Goal: Task Accomplishment & Management: Manage account settings

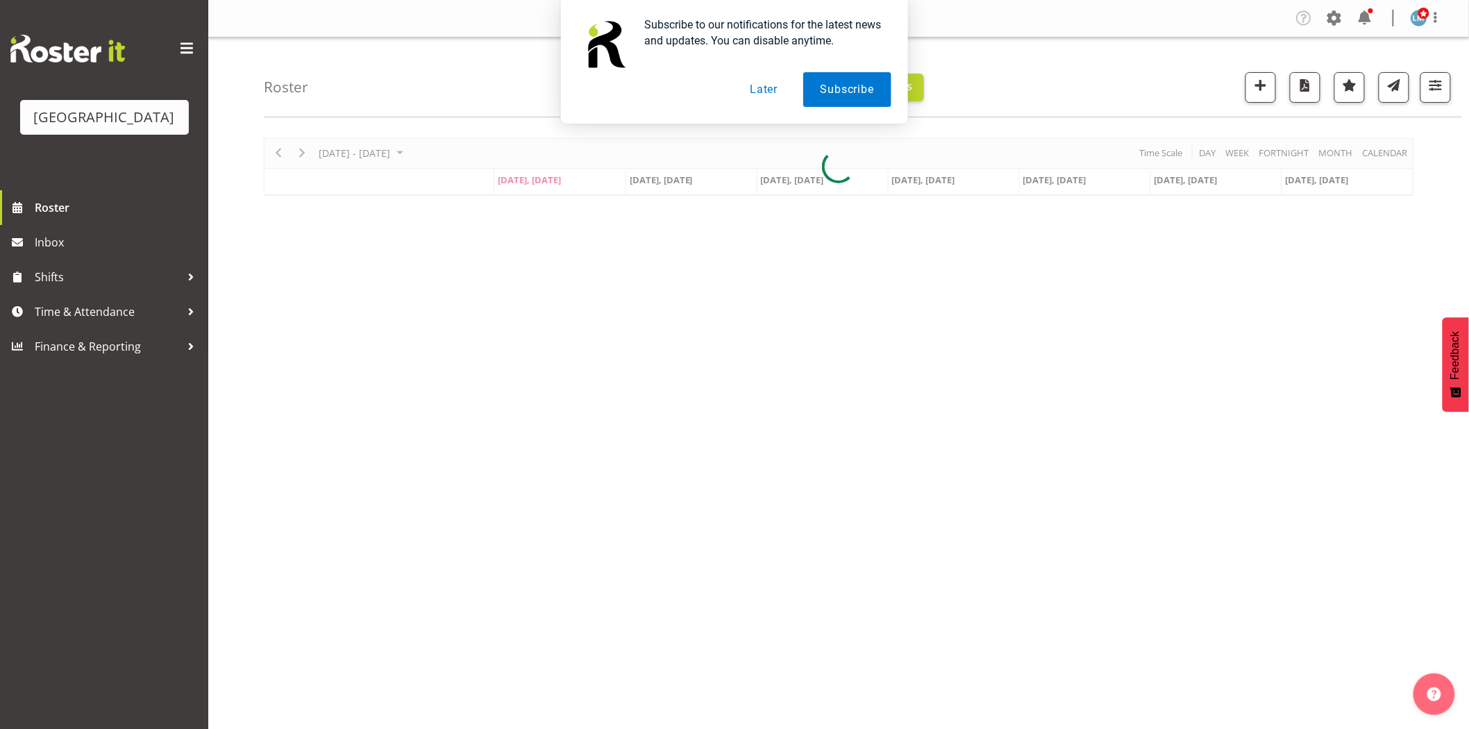
click at [751, 94] on button "Later" at bounding box center [764, 89] width 62 height 35
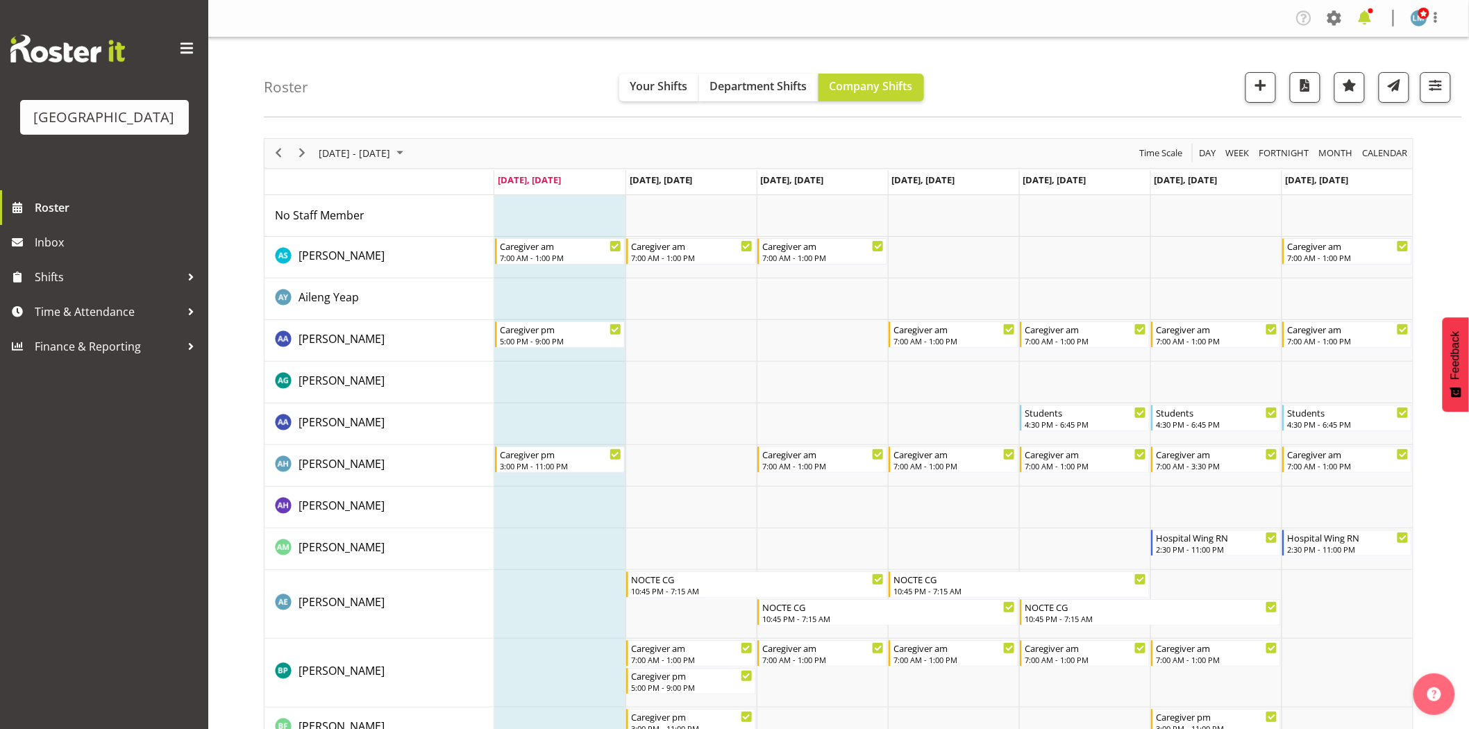
click at [1365, 21] on span at bounding box center [1365, 18] width 22 height 22
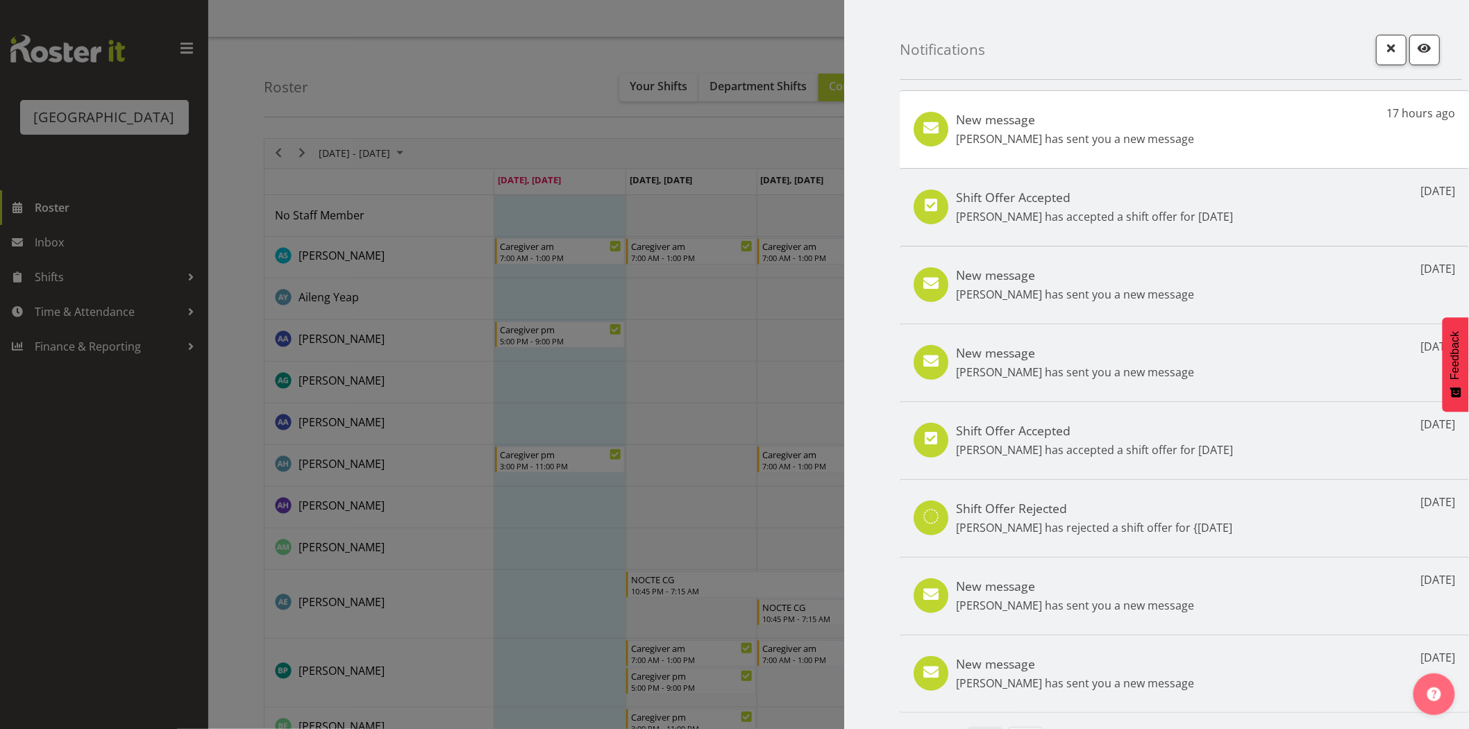
scroll to position [37, 0]
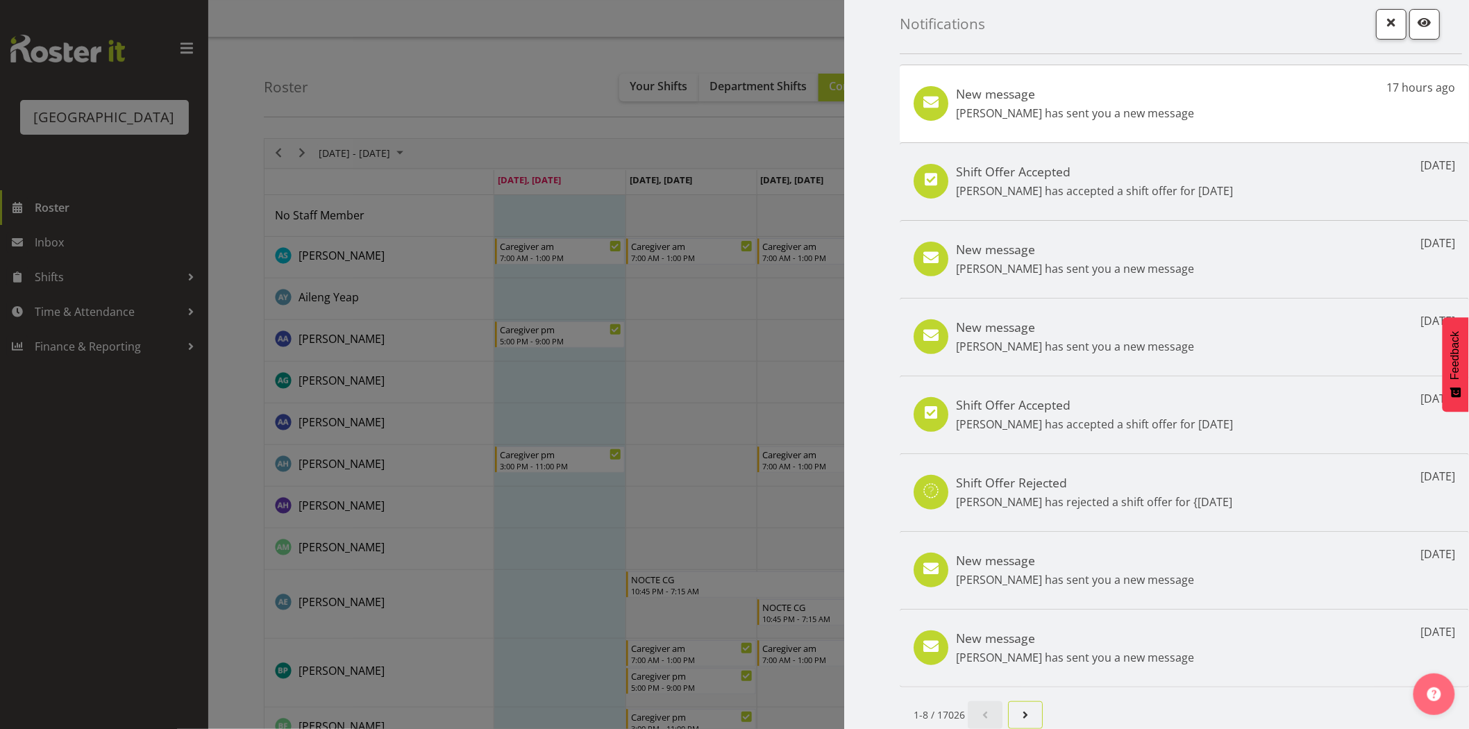
click at [1021, 707] on span "Next page" at bounding box center [1025, 715] width 17 height 17
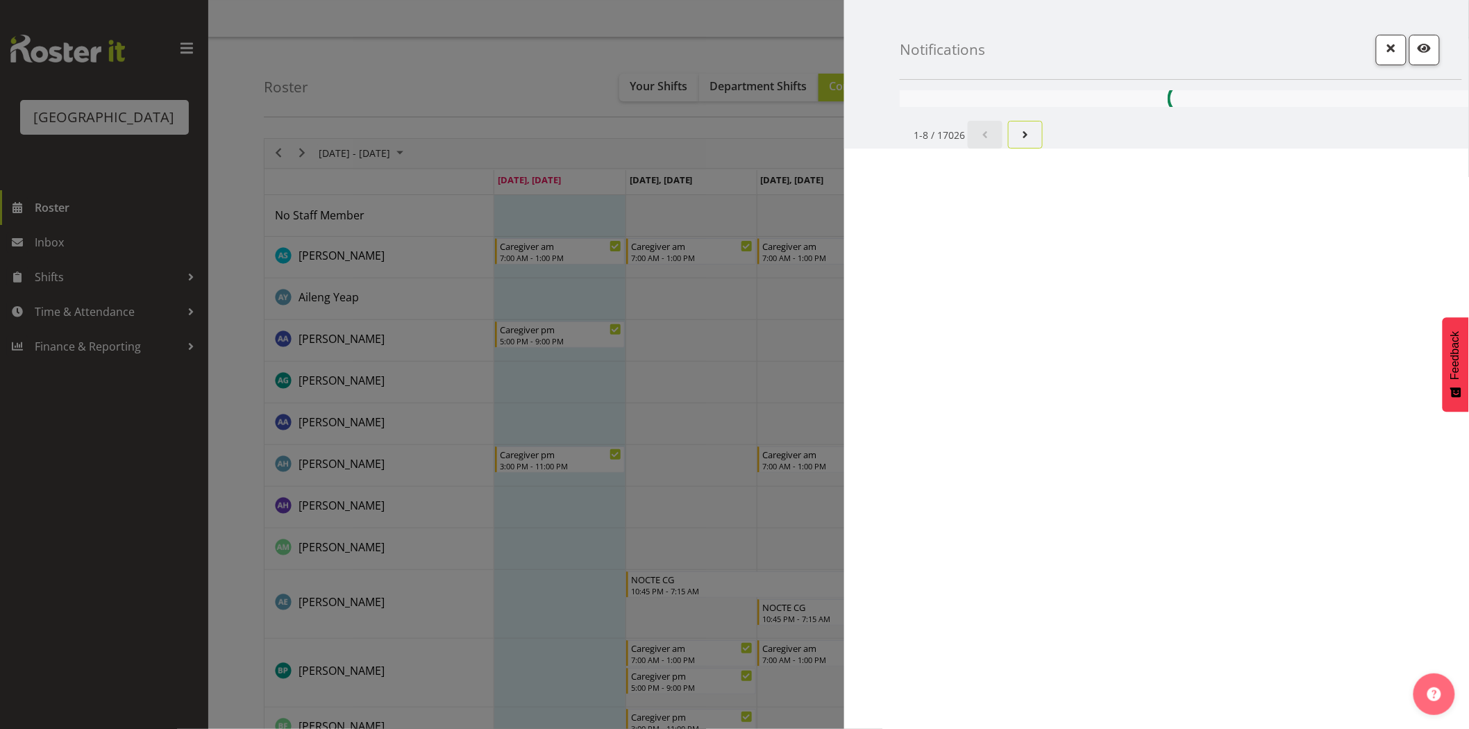
scroll to position [0, 0]
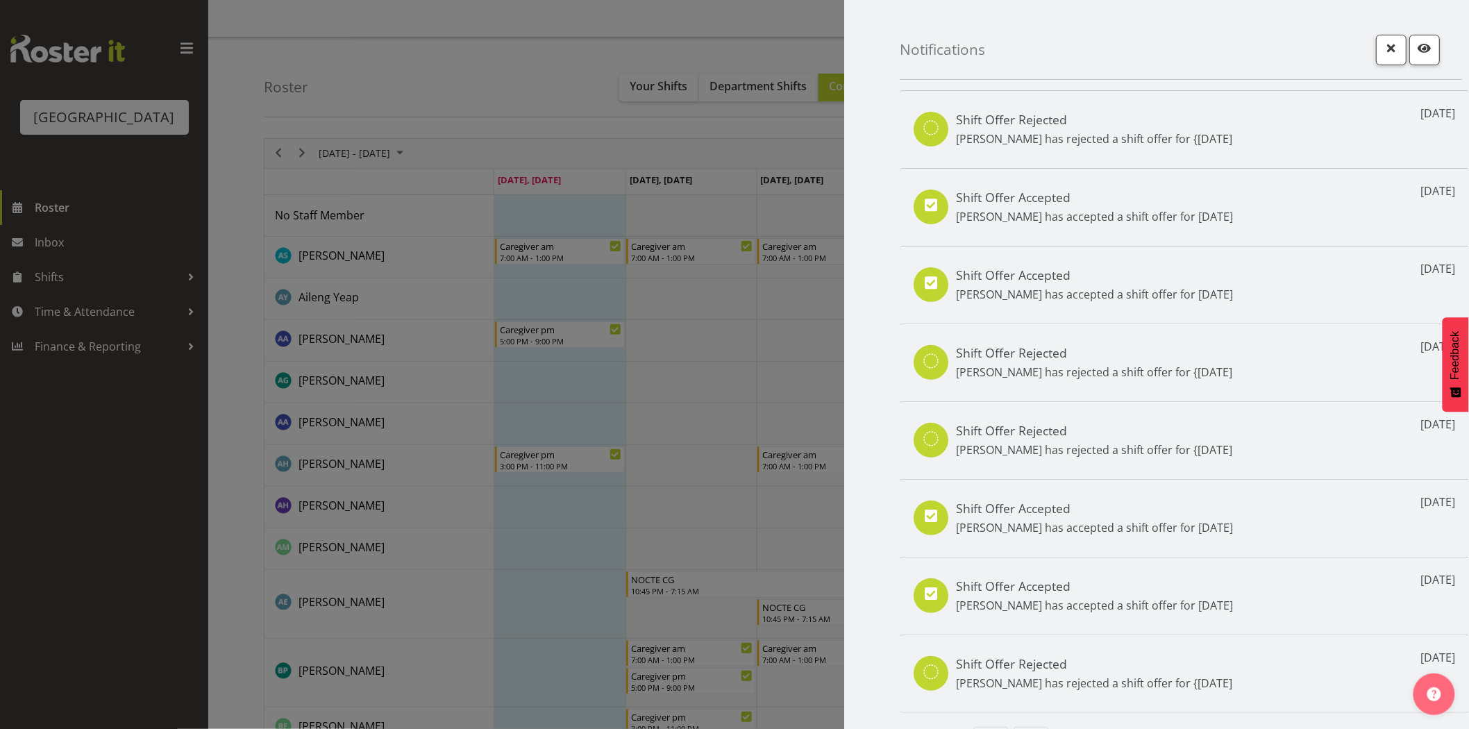
click at [995, 208] on p "[PERSON_NAME] has accepted a shift offer for [DATE]" at bounding box center [1094, 216] width 277 height 17
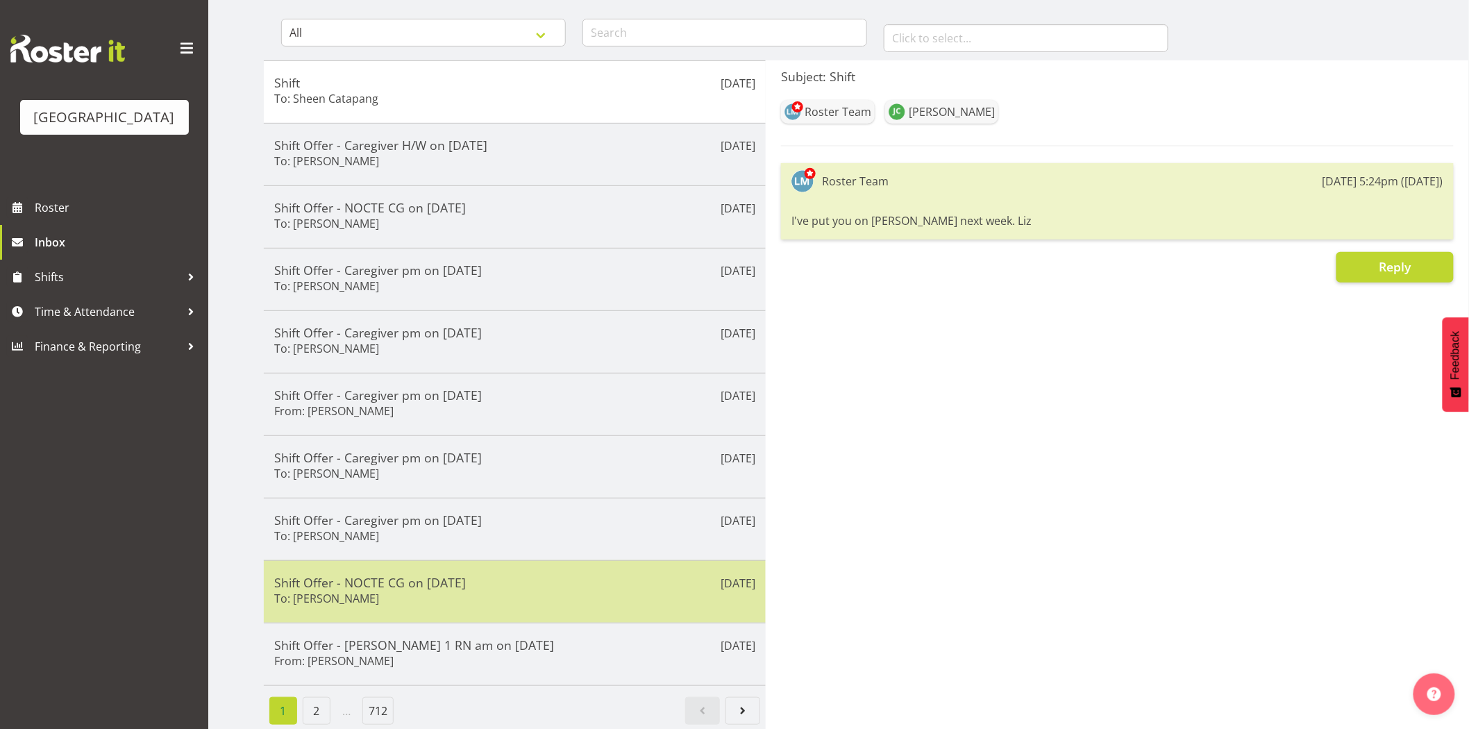
scroll to position [143, 0]
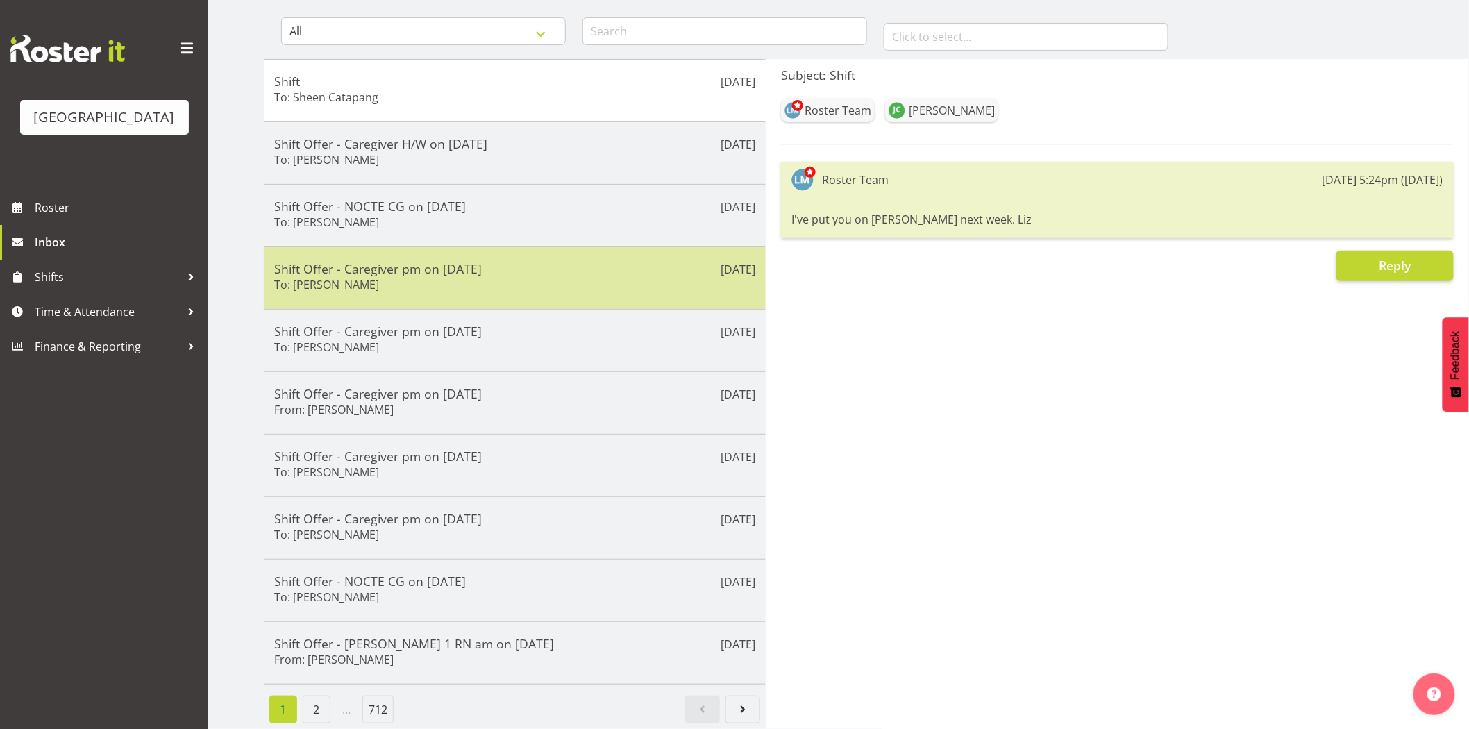
click at [394, 261] on h5 "Shift Offer - Caregiver pm on [DATE]" at bounding box center [514, 268] width 481 height 15
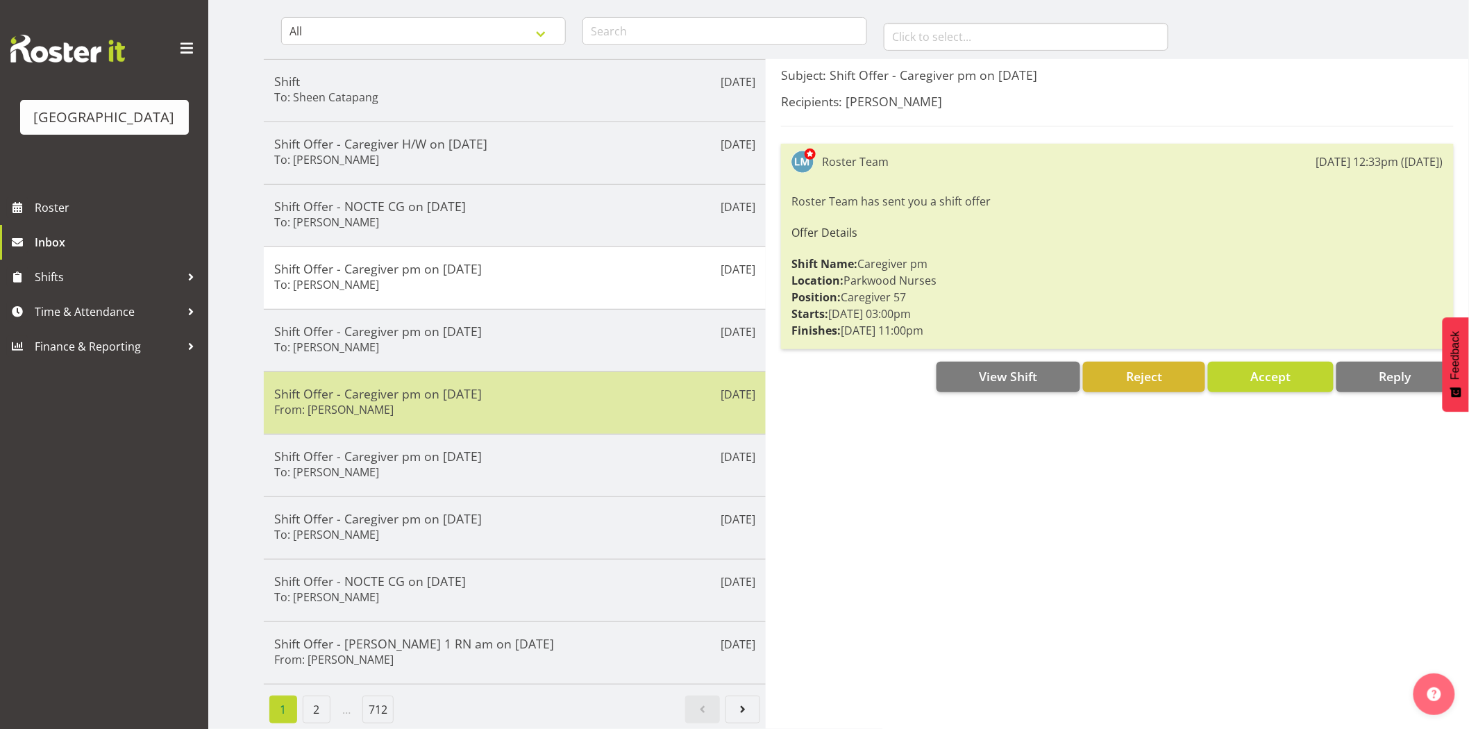
scroll to position [0, 0]
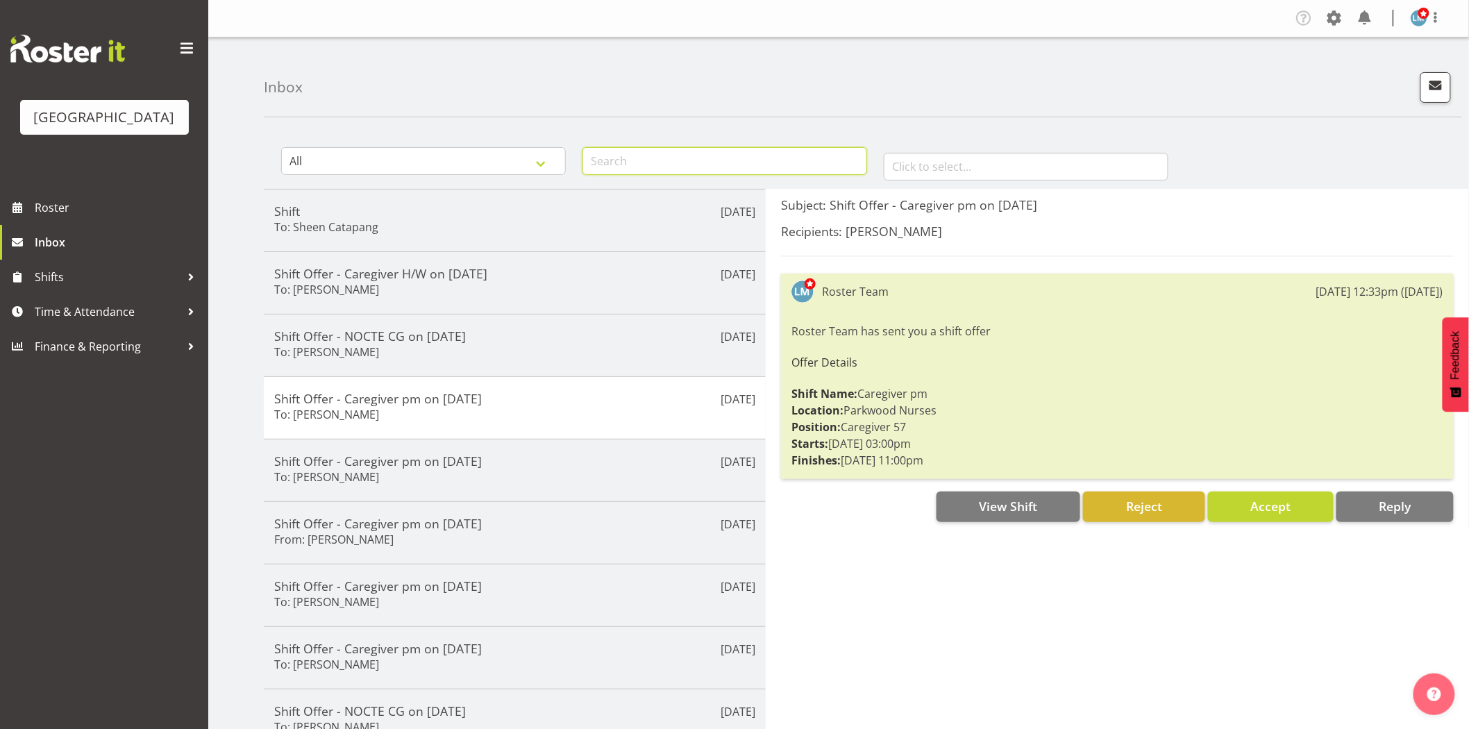
click at [611, 156] on input "text" at bounding box center [725, 161] width 285 height 28
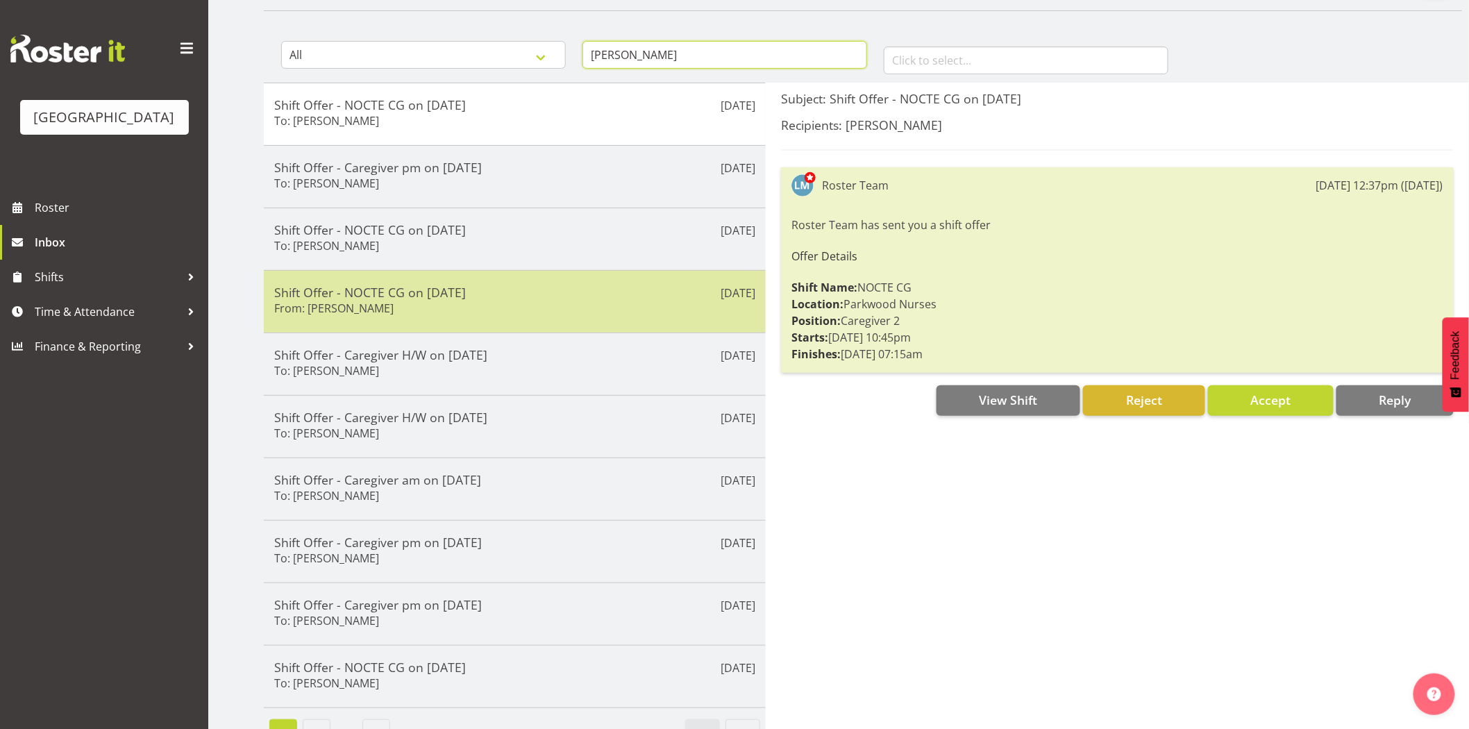
scroll to position [143, 0]
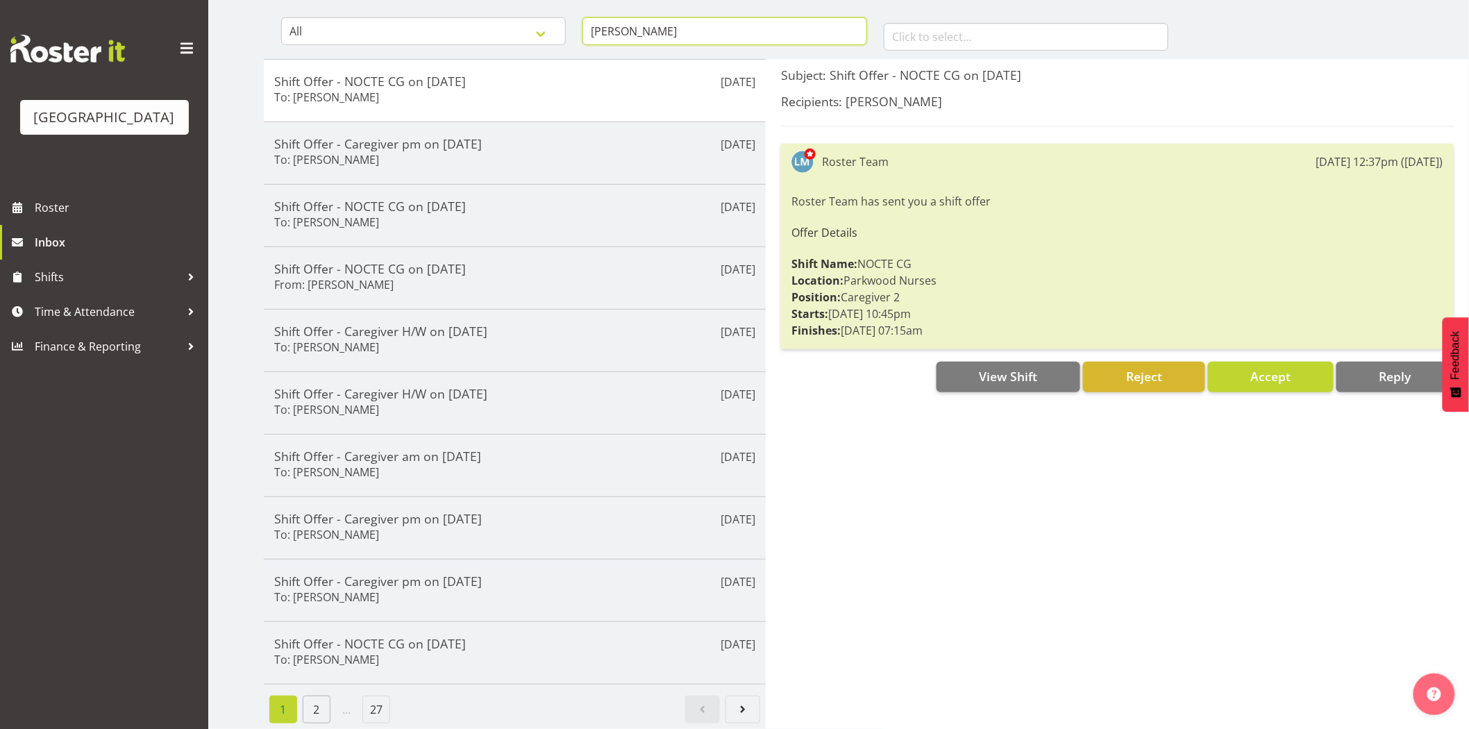
type input "[PERSON_NAME]"
click at [308, 697] on link "2" at bounding box center [317, 710] width 28 height 28
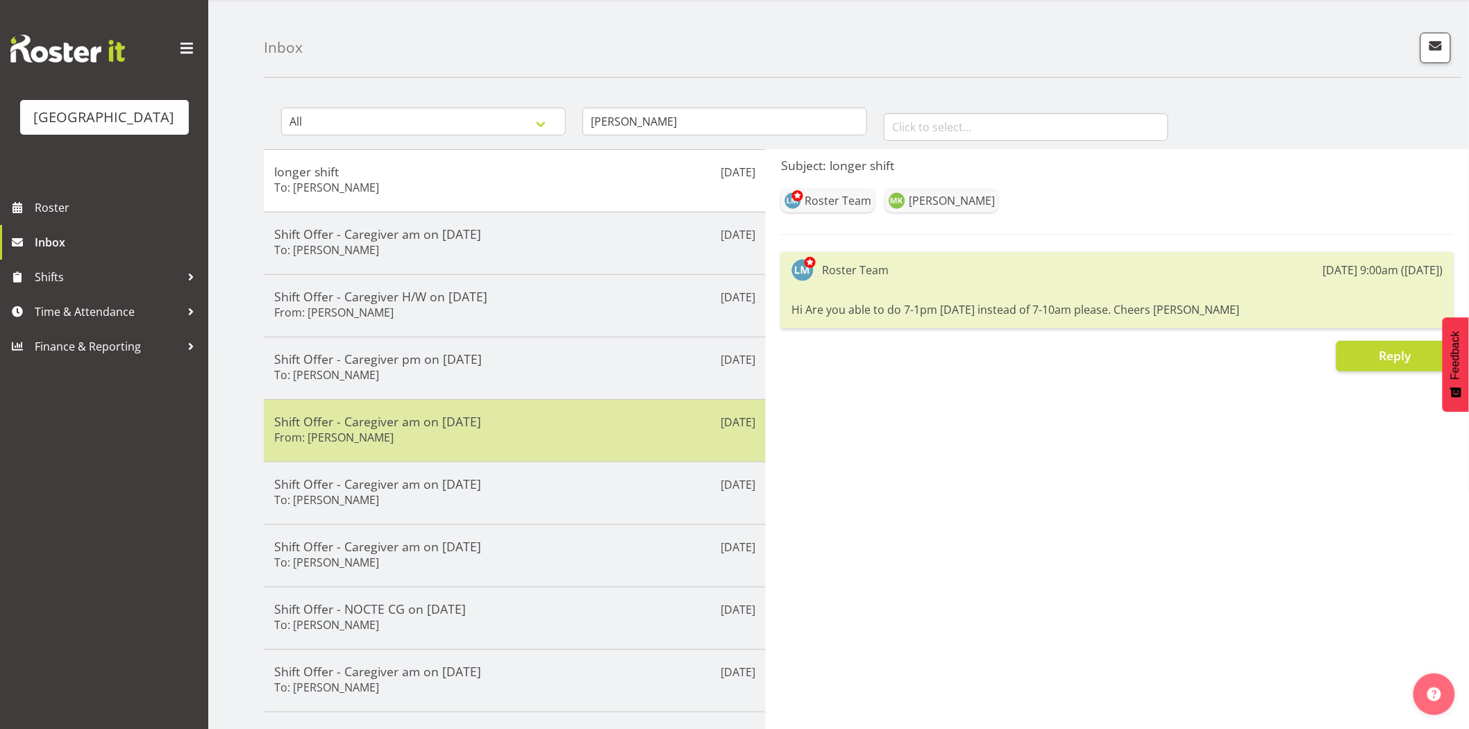
scroll to position [77, 0]
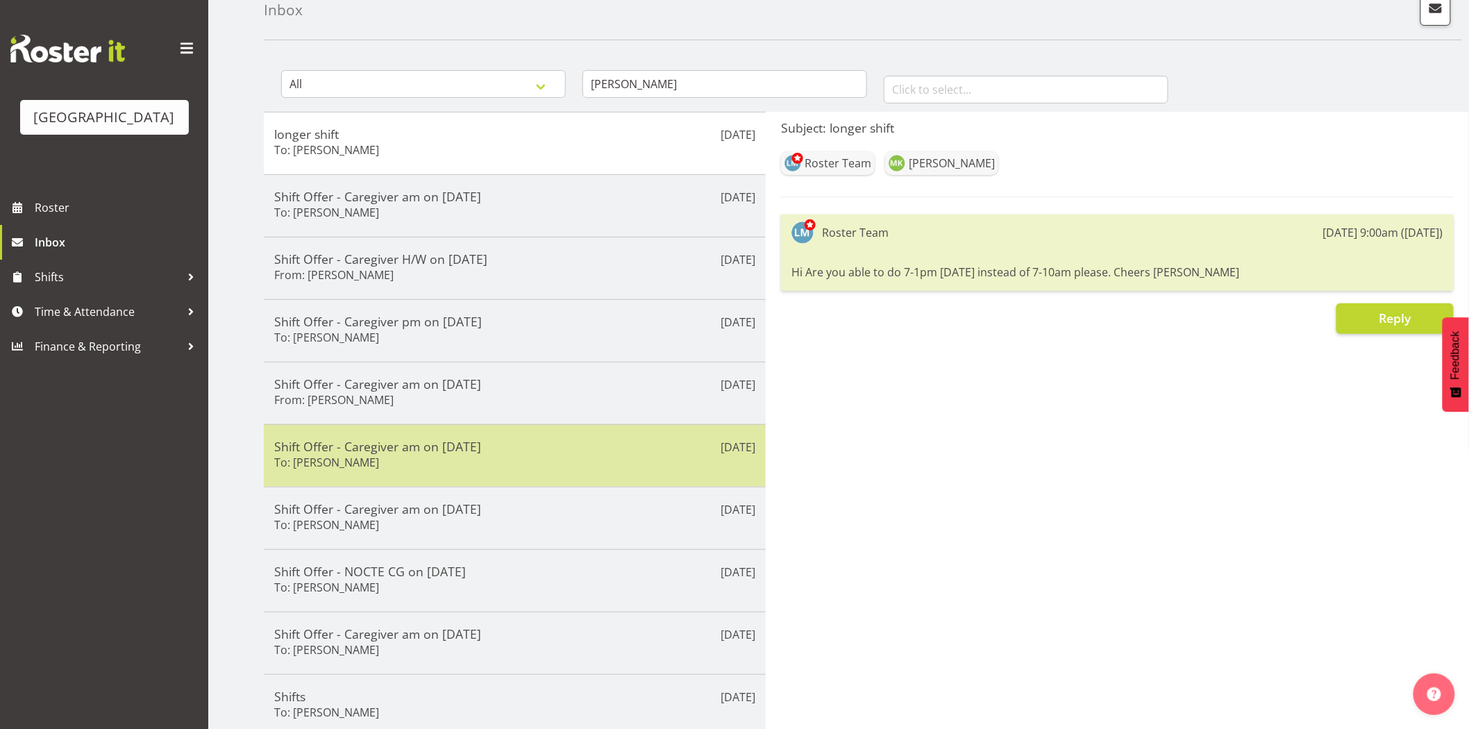
click at [451, 466] on div "Shift Offer - Caregiver am on 15/09/25 To: Maria Kuraem" at bounding box center [514, 456] width 481 height 34
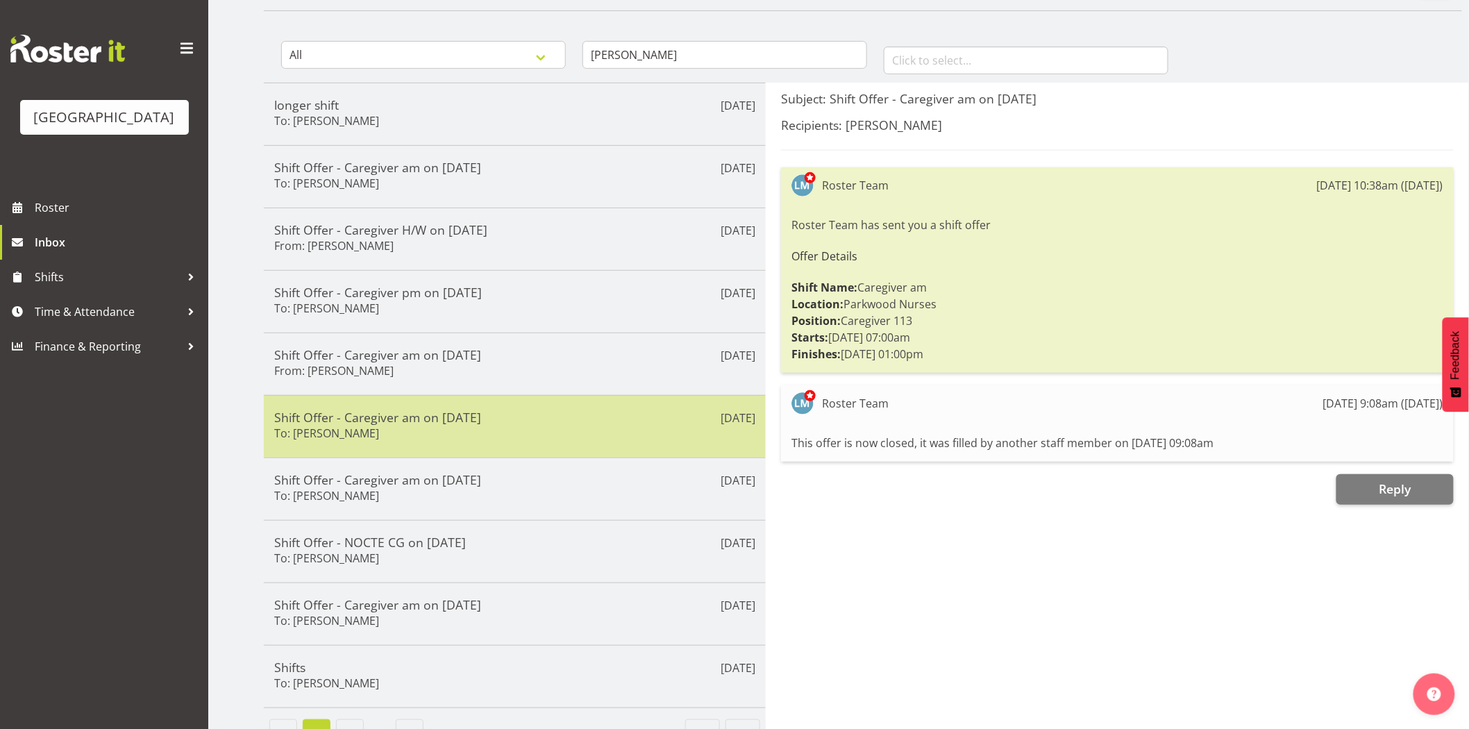
scroll to position [143, 0]
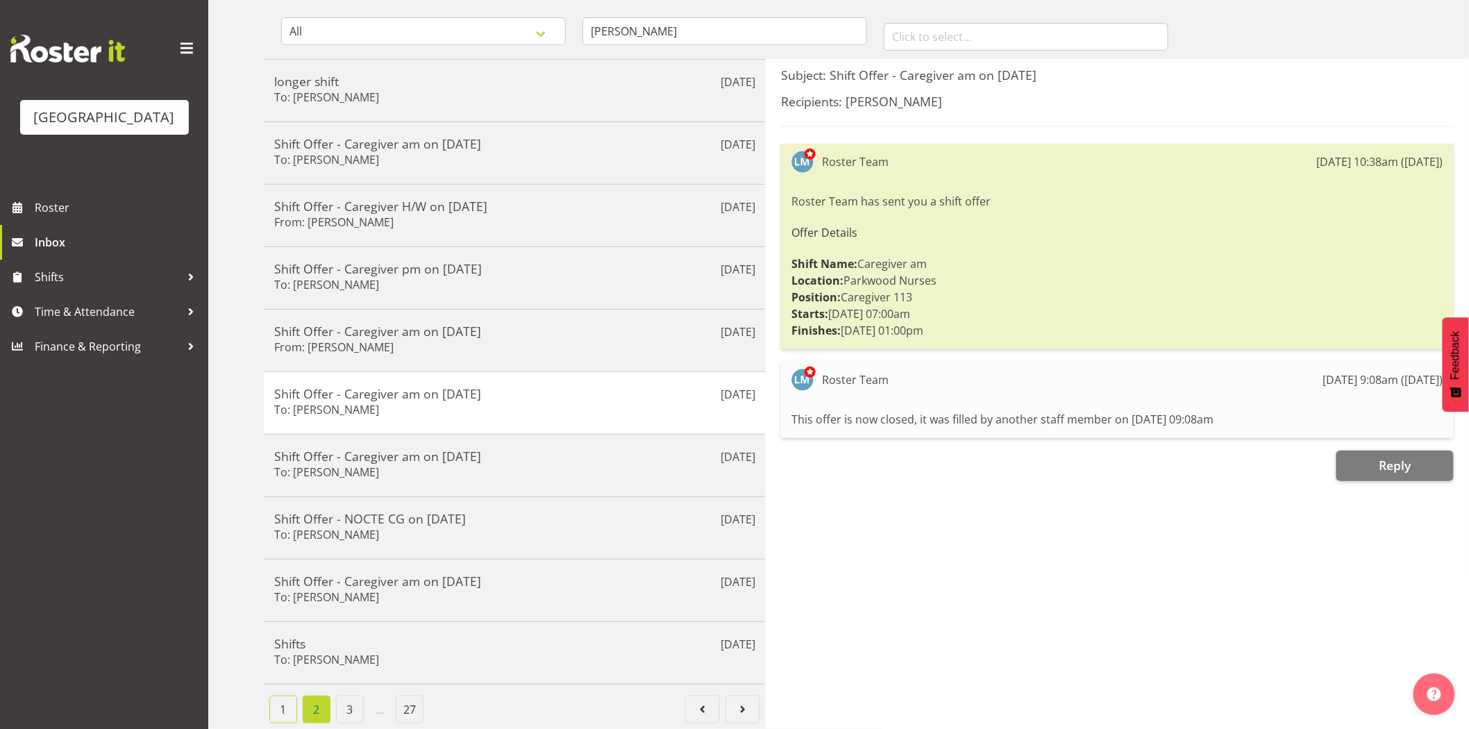
click at [283, 696] on link "1" at bounding box center [283, 710] width 28 height 28
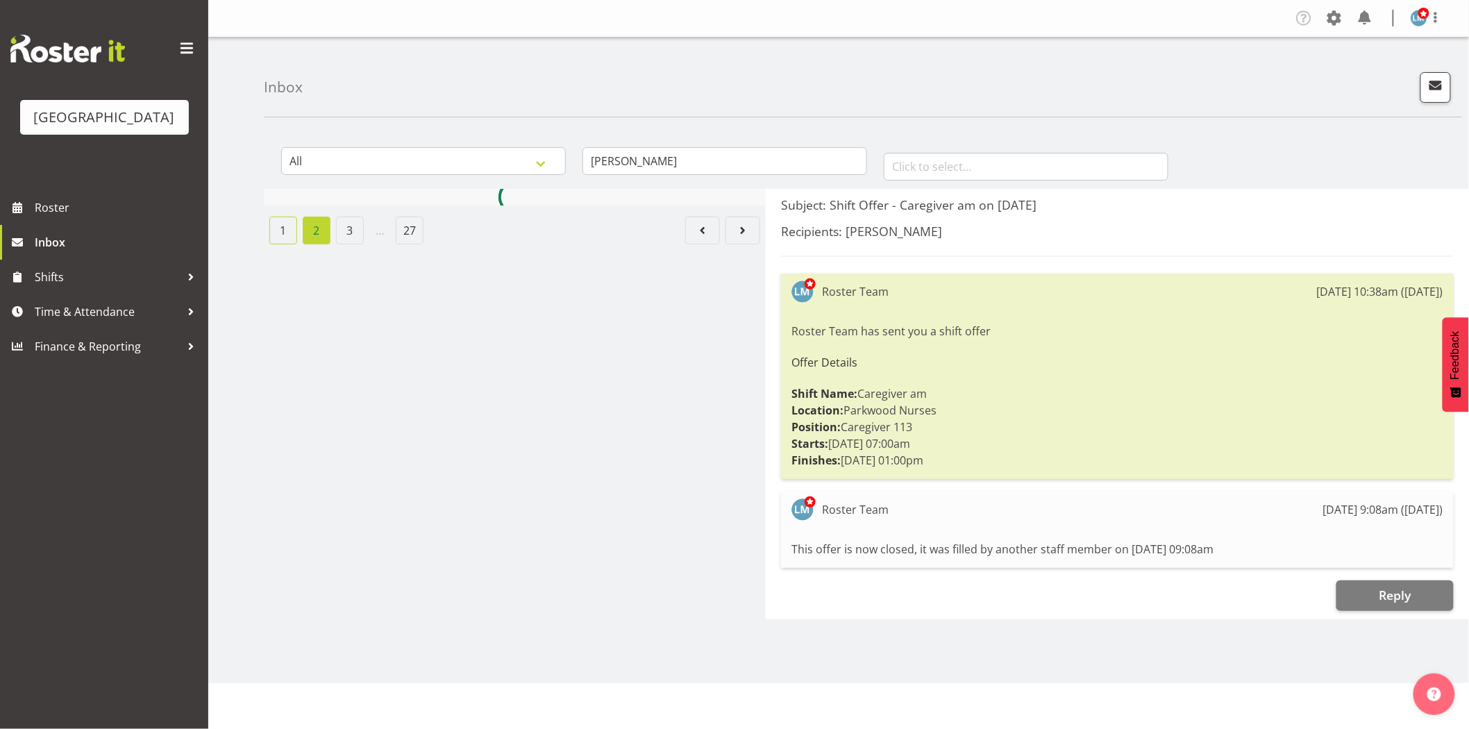
scroll to position [0, 0]
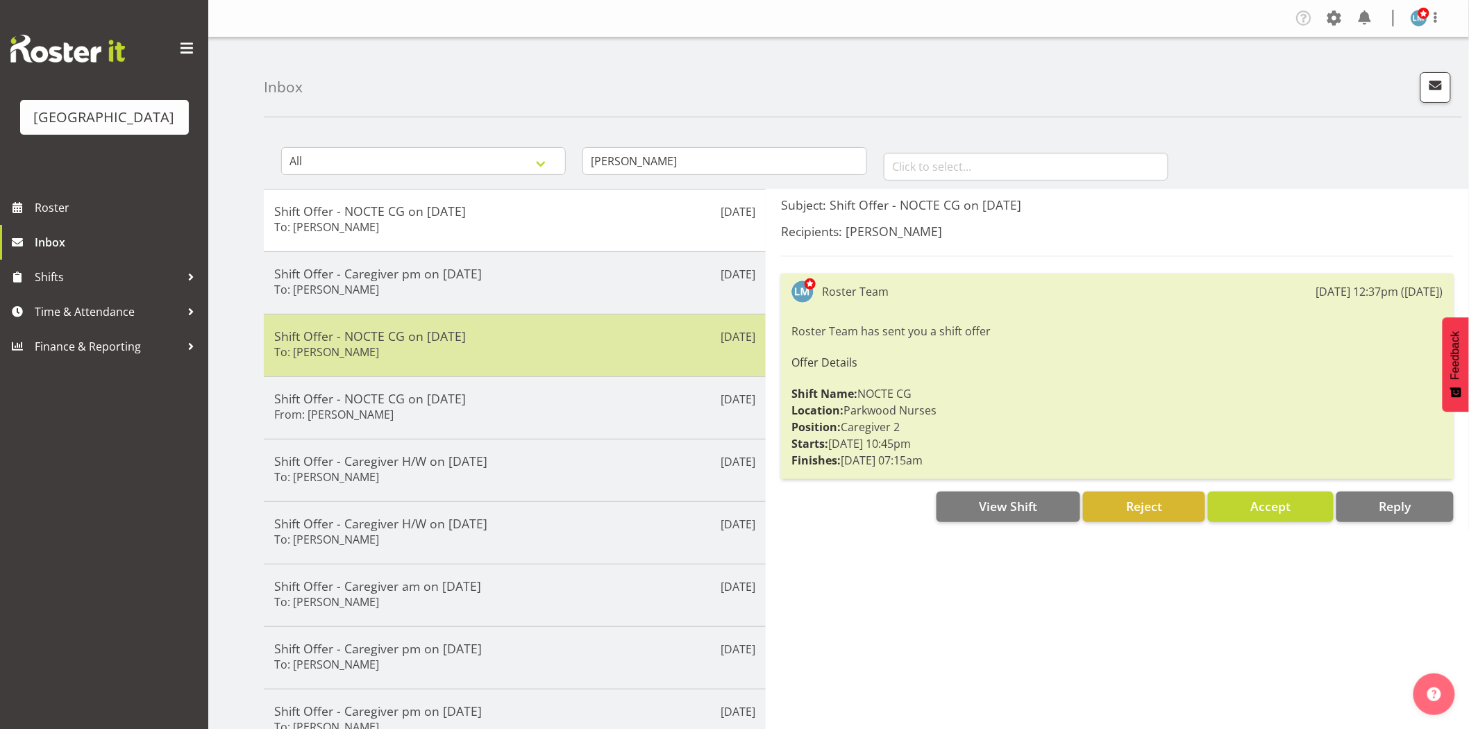
click at [468, 344] on h5 "Shift Offer - NOCTE CG on 21/10/25" at bounding box center [514, 335] width 481 height 15
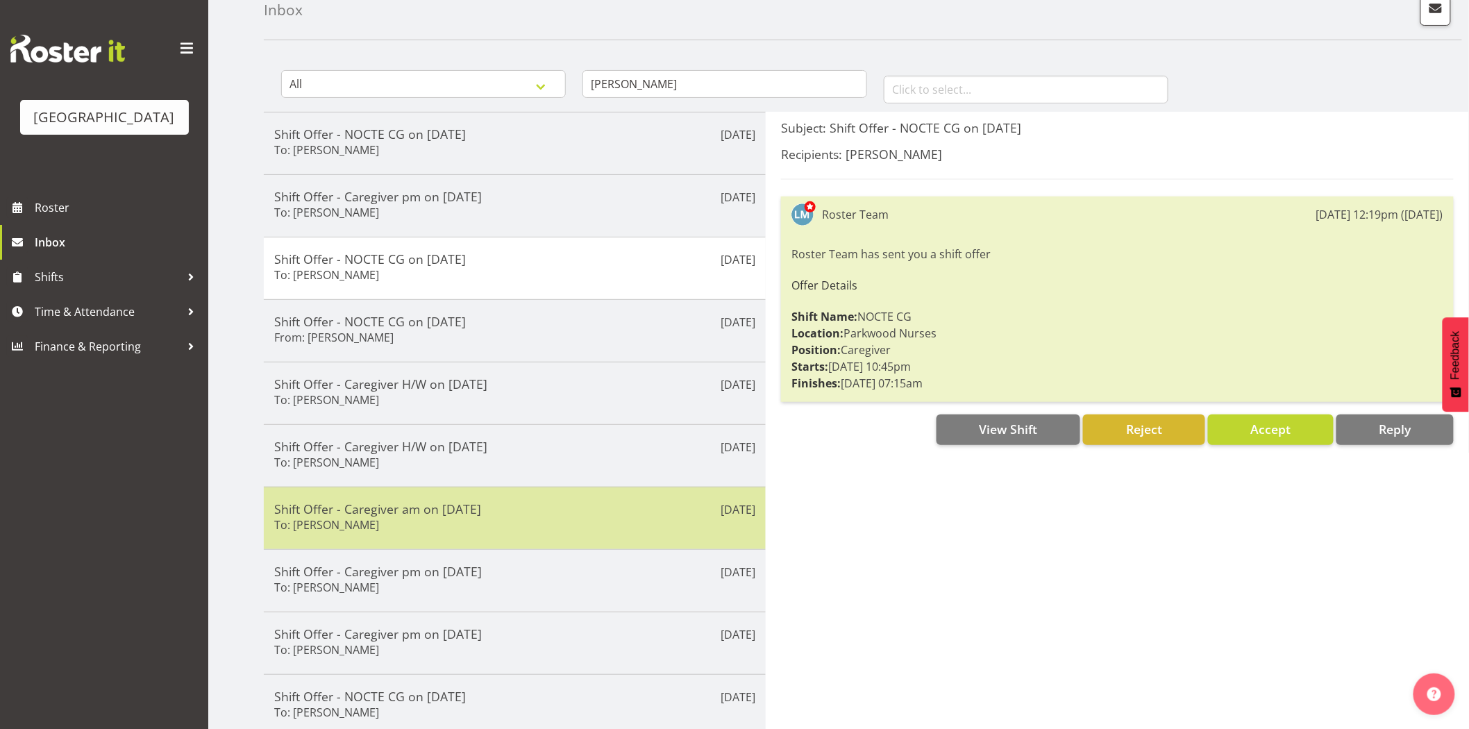
scroll to position [143, 0]
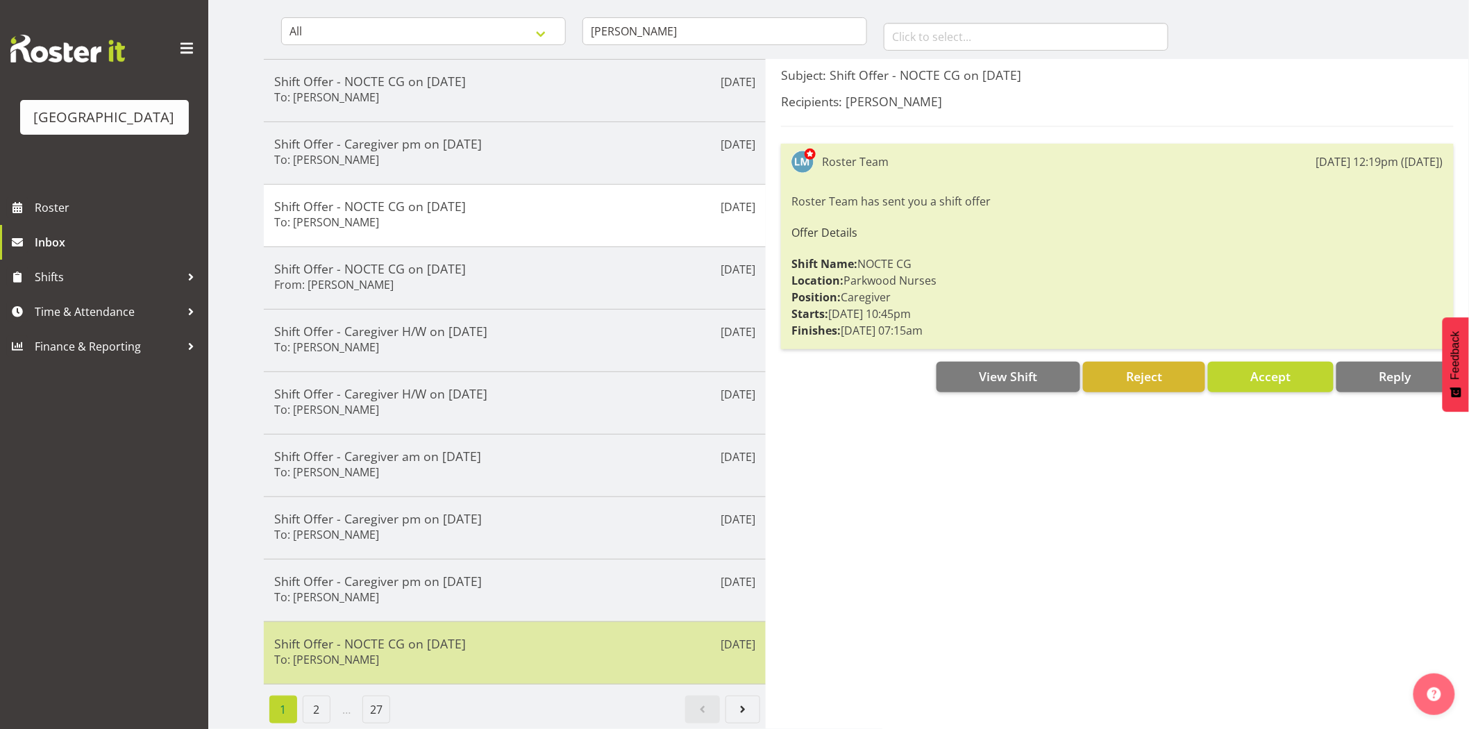
click at [467, 648] on div "Shift Offer - NOCTE CG on 17/09/25 To: Maria Kuraem" at bounding box center [514, 653] width 481 height 34
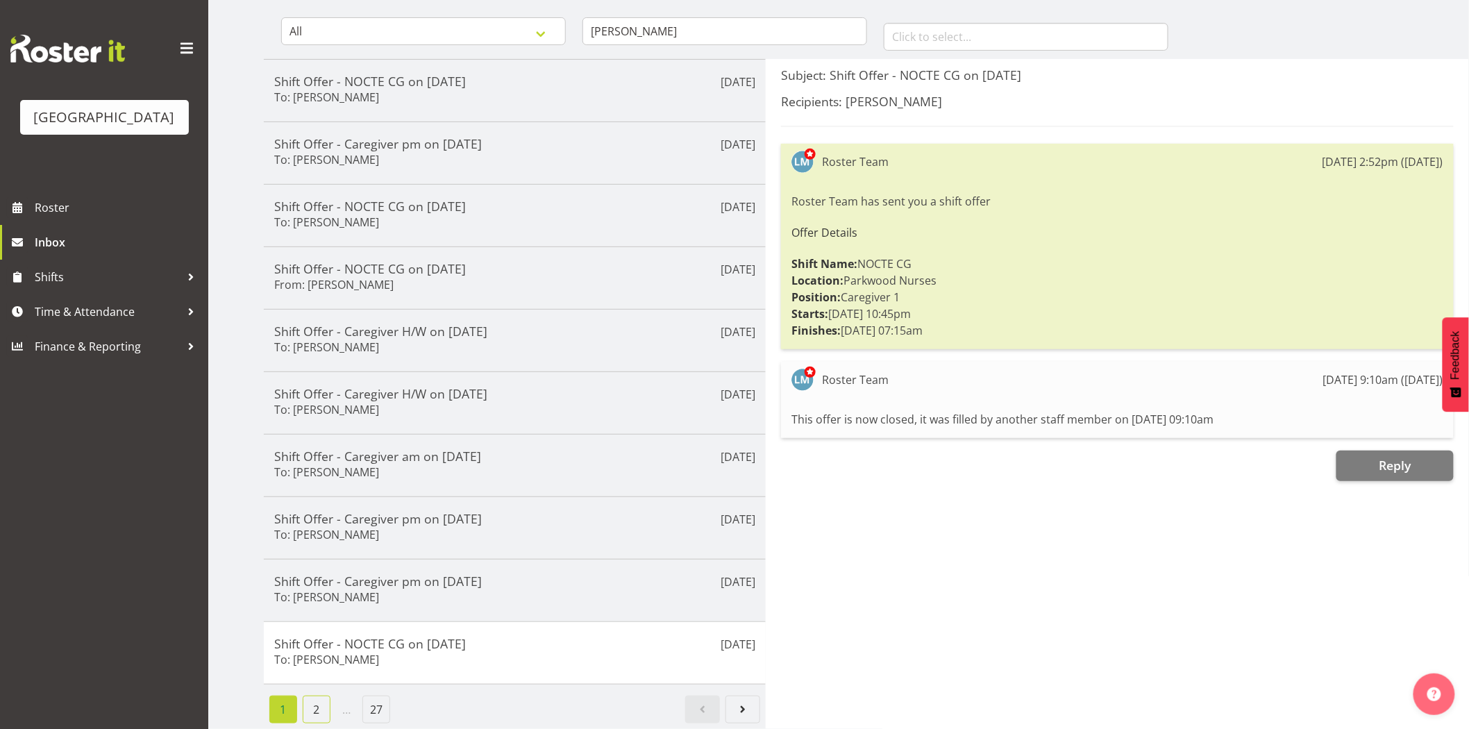
click at [324, 698] on link "2" at bounding box center [317, 710] width 28 height 28
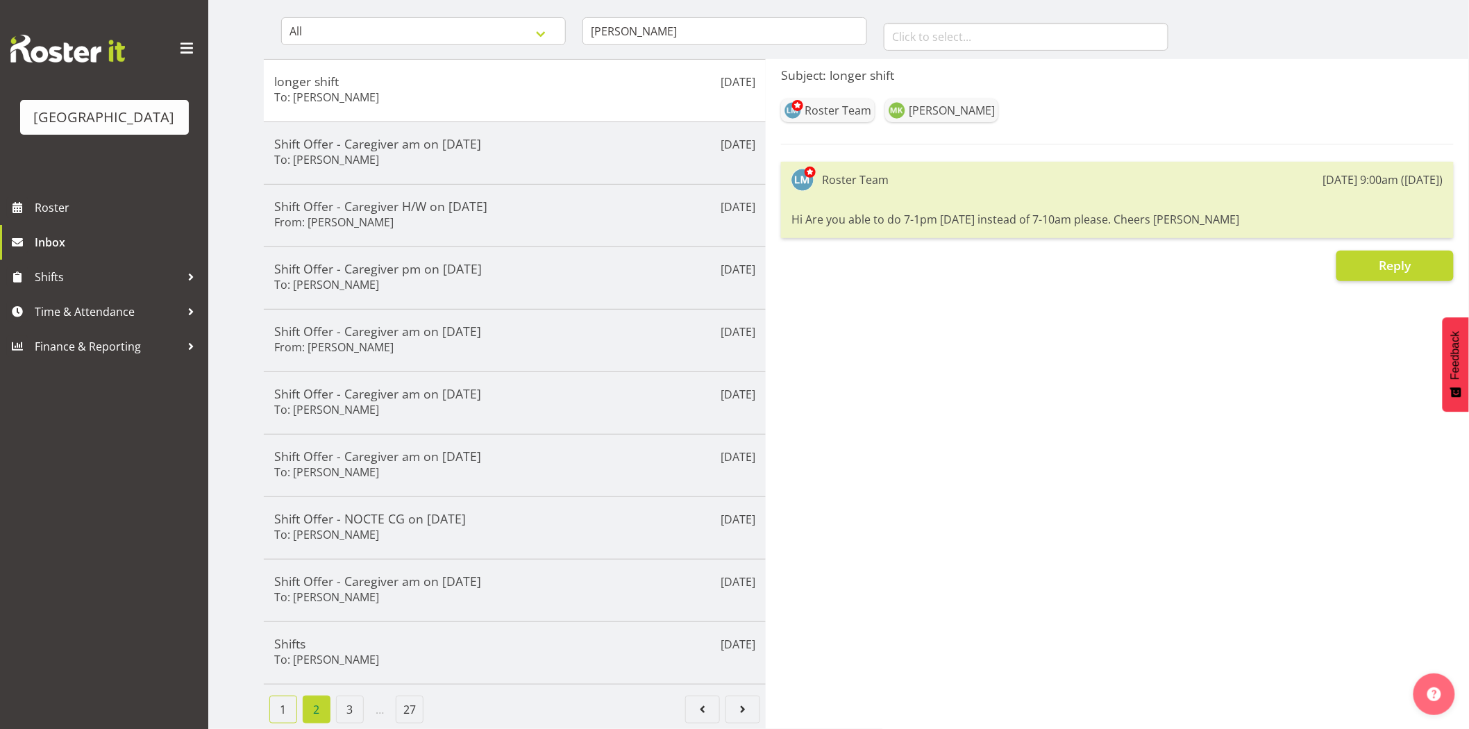
click at [287, 702] on link "1" at bounding box center [283, 710] width 28 height 28
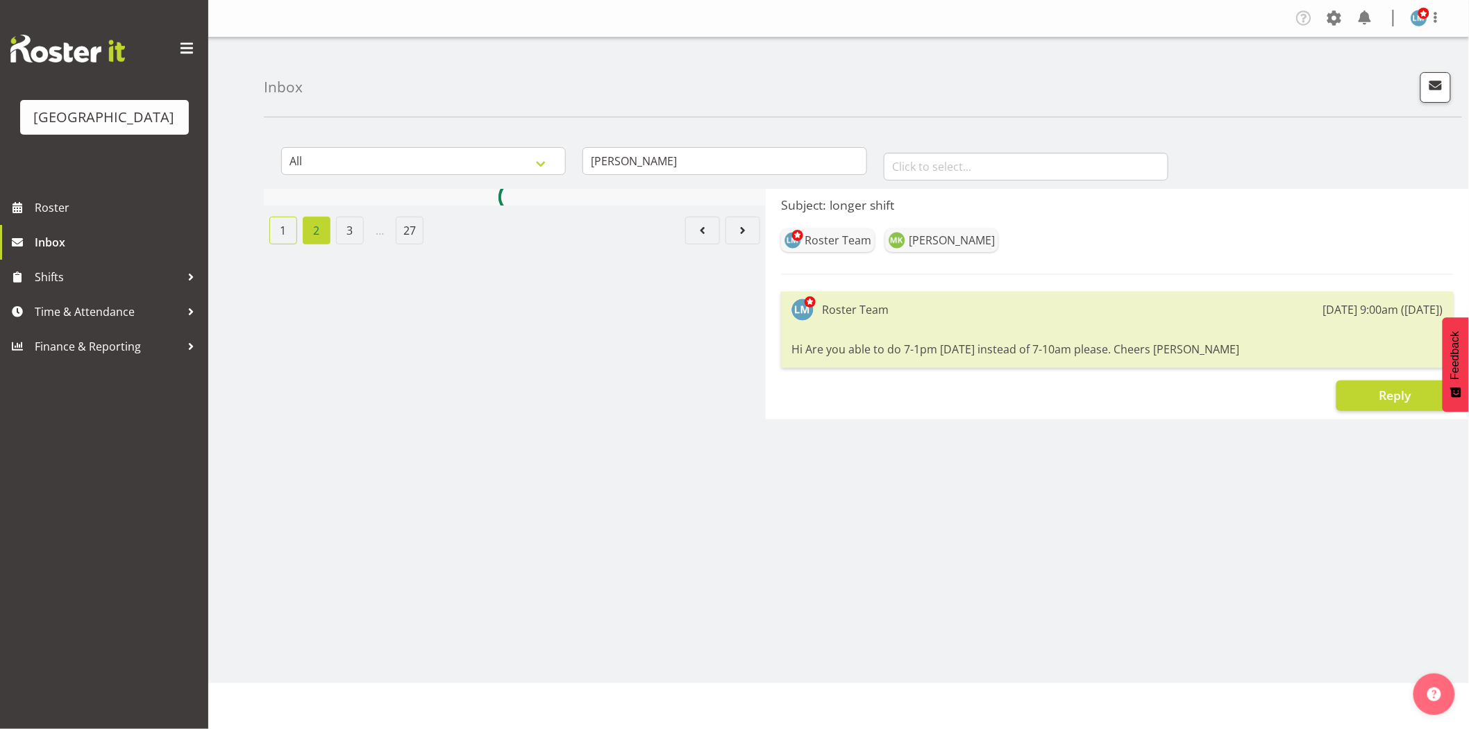
scroll to position [0, 0]
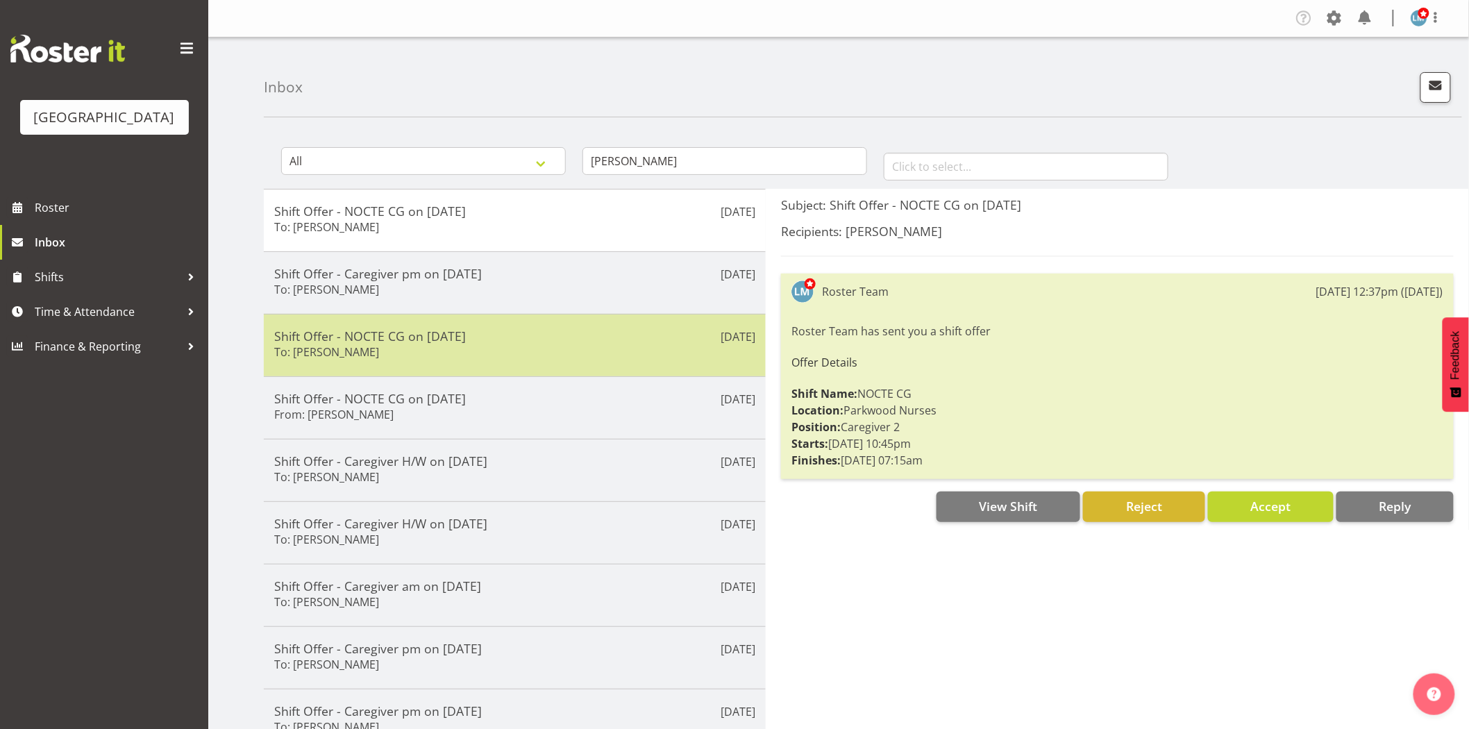
click at [496, 327] on div "Sep 25th Shift Offer - NOCTE CG on 21/10/25 To: Maria Kuraem" at bounding box center [515, 345] width 502 height 62
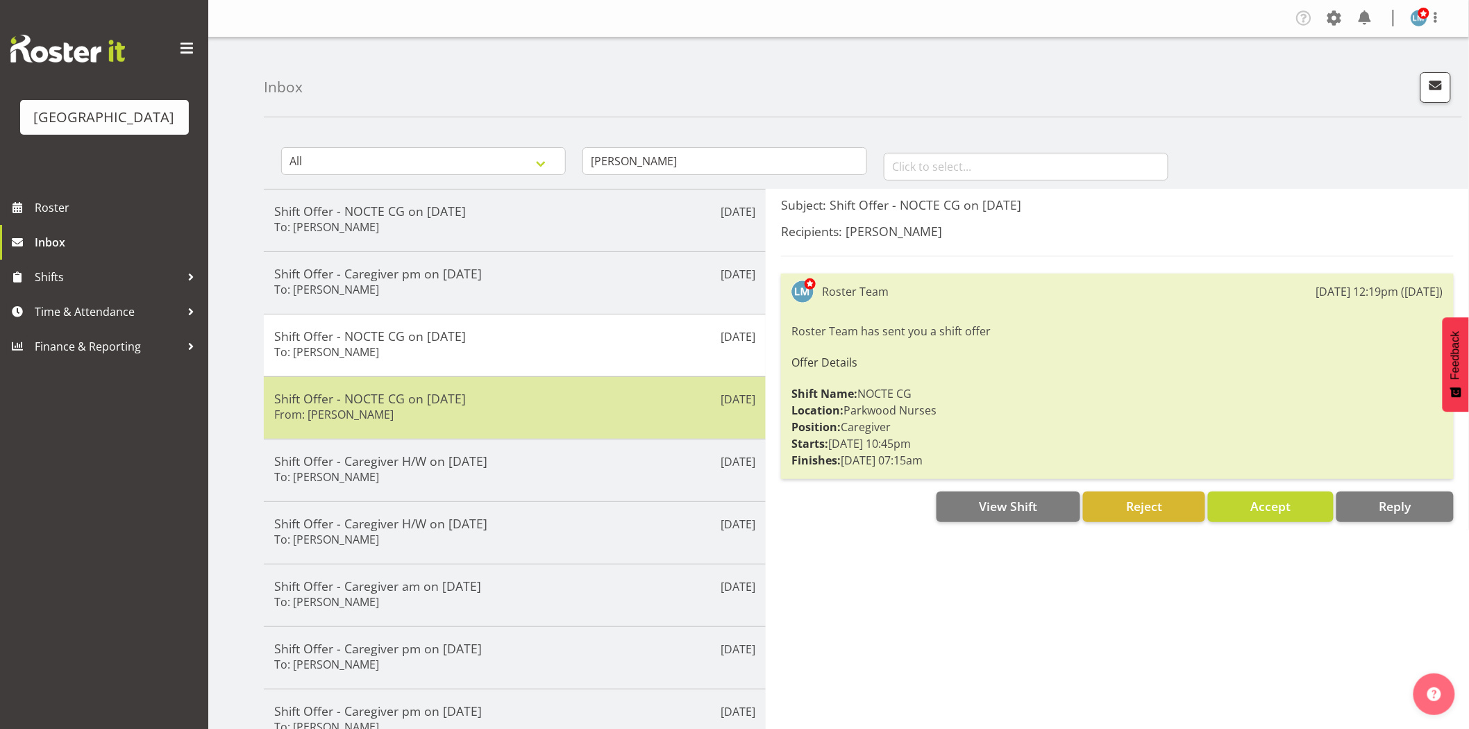
click at [466, 412] on div "Shift Offer - NOCTE CG on 02/10/25 From: Maria Kuraem" at bounding box center [514, 408] width 481 height 34
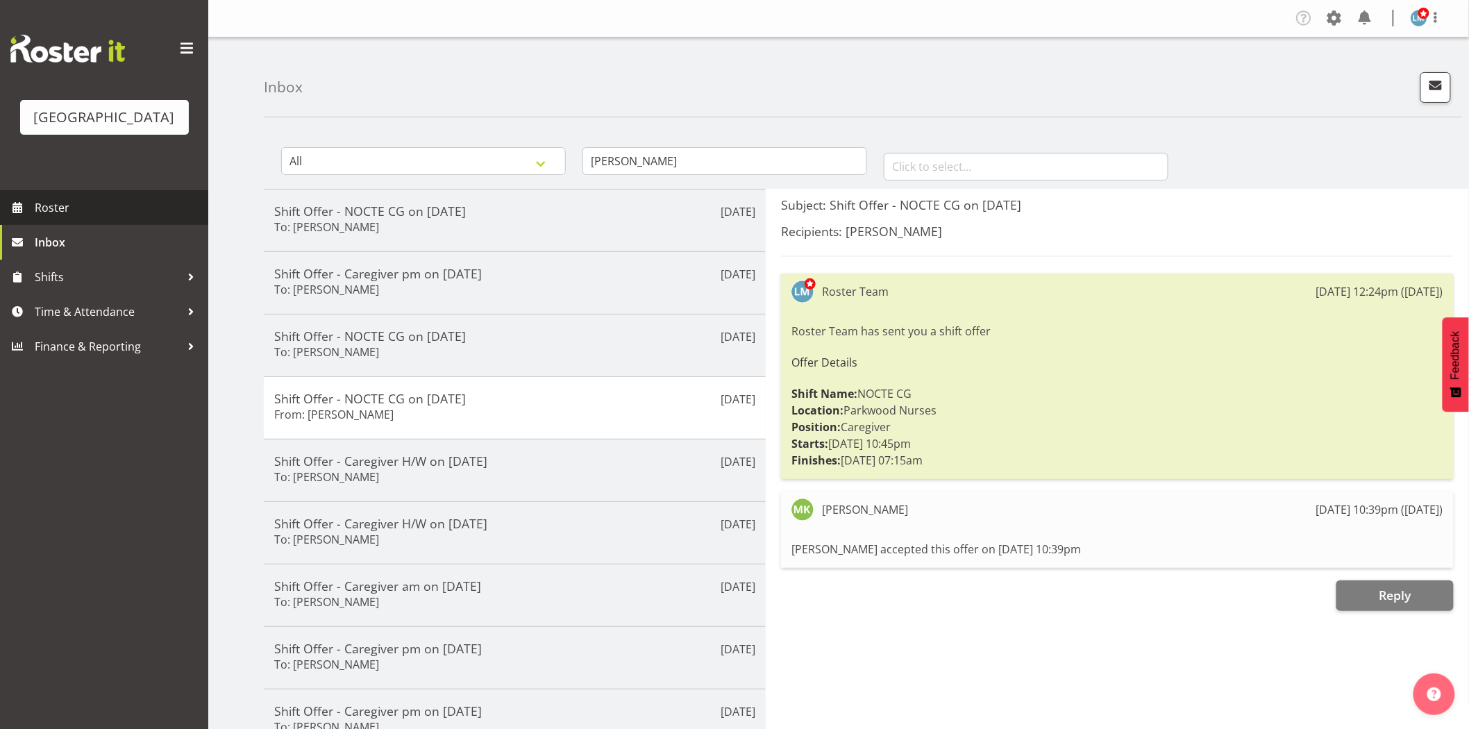
click at [56, 218] on span "Roster" at bounding box center [118, 207] width 167 height 21
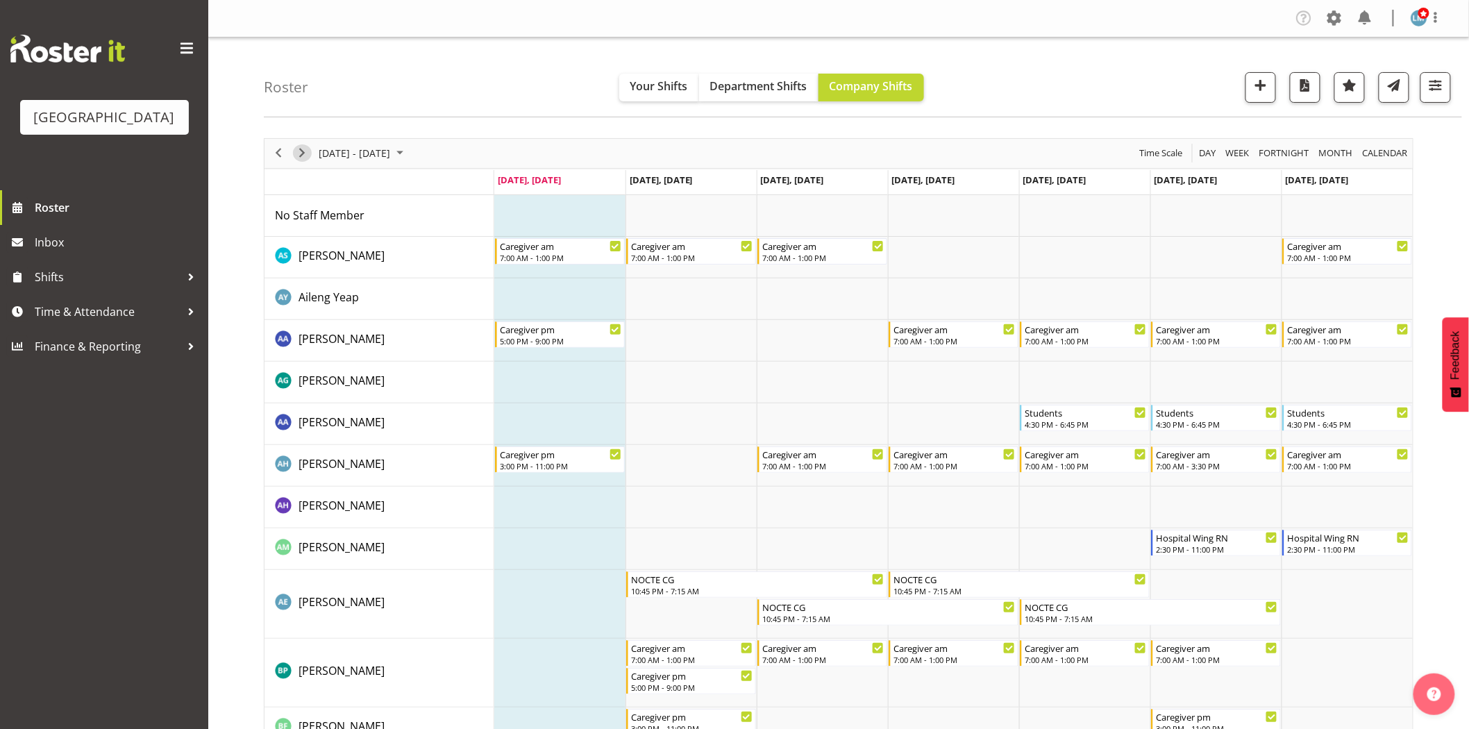
click at [299, 153] on span "Next" at bounding box center [302, 152] width 17 height 17
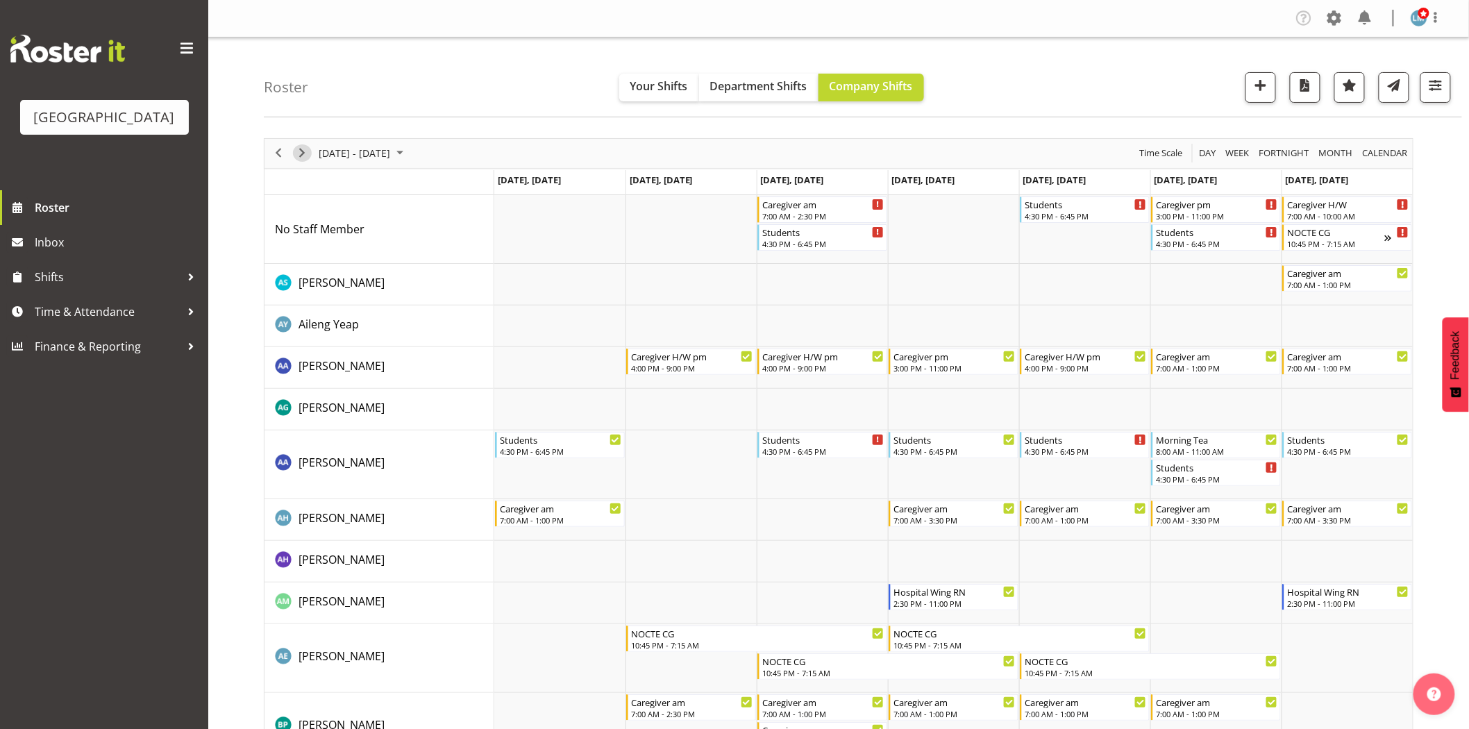
click at [302, 149] on span "Next" at bounding box center [302, 152] width 17 height 17
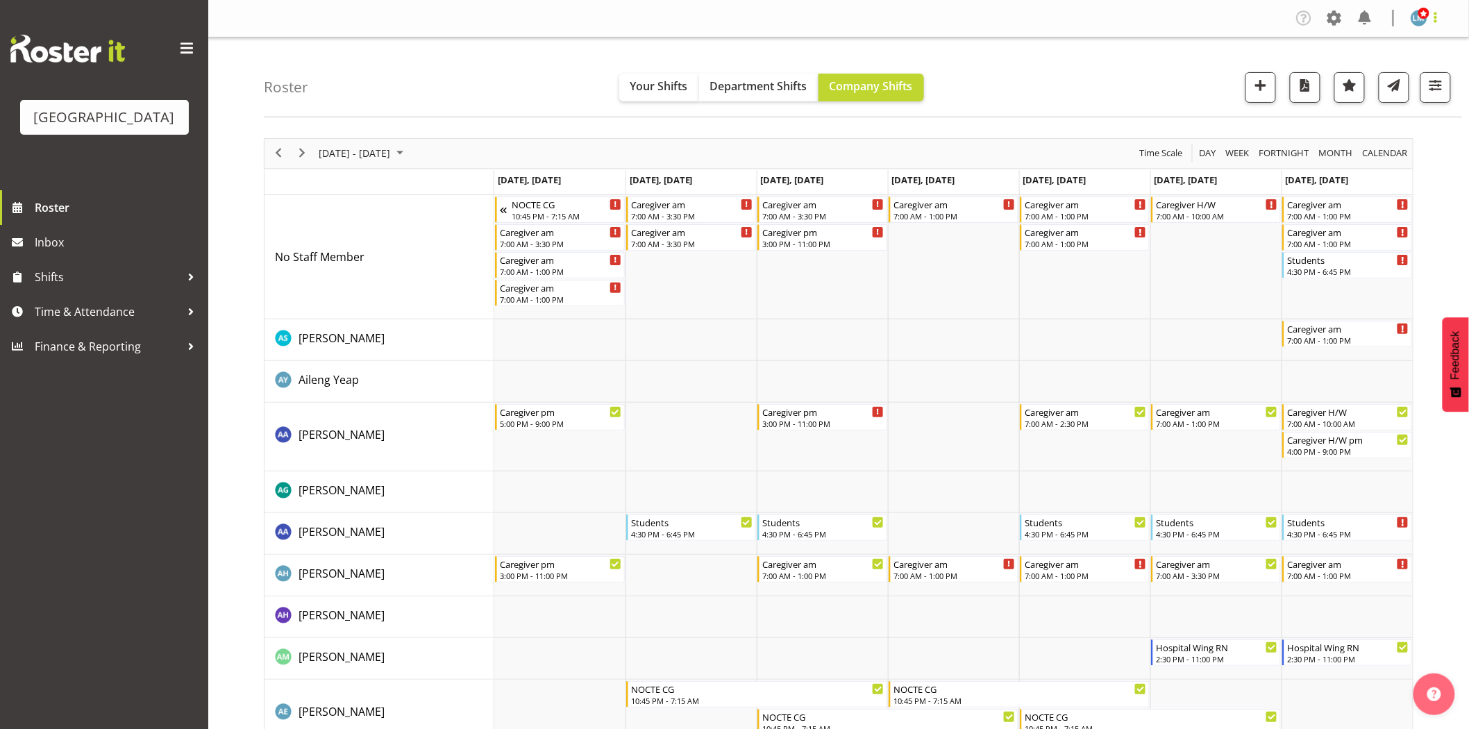
click at [1442, 23] on span at bounding box center [1436, 17] width 17 height 17
click at [1414, 74] on link "Log Out" at bounding box center [1377, 72] width 133 height 25
